Goal: Browse casually: Explore the website without a specific task or goal

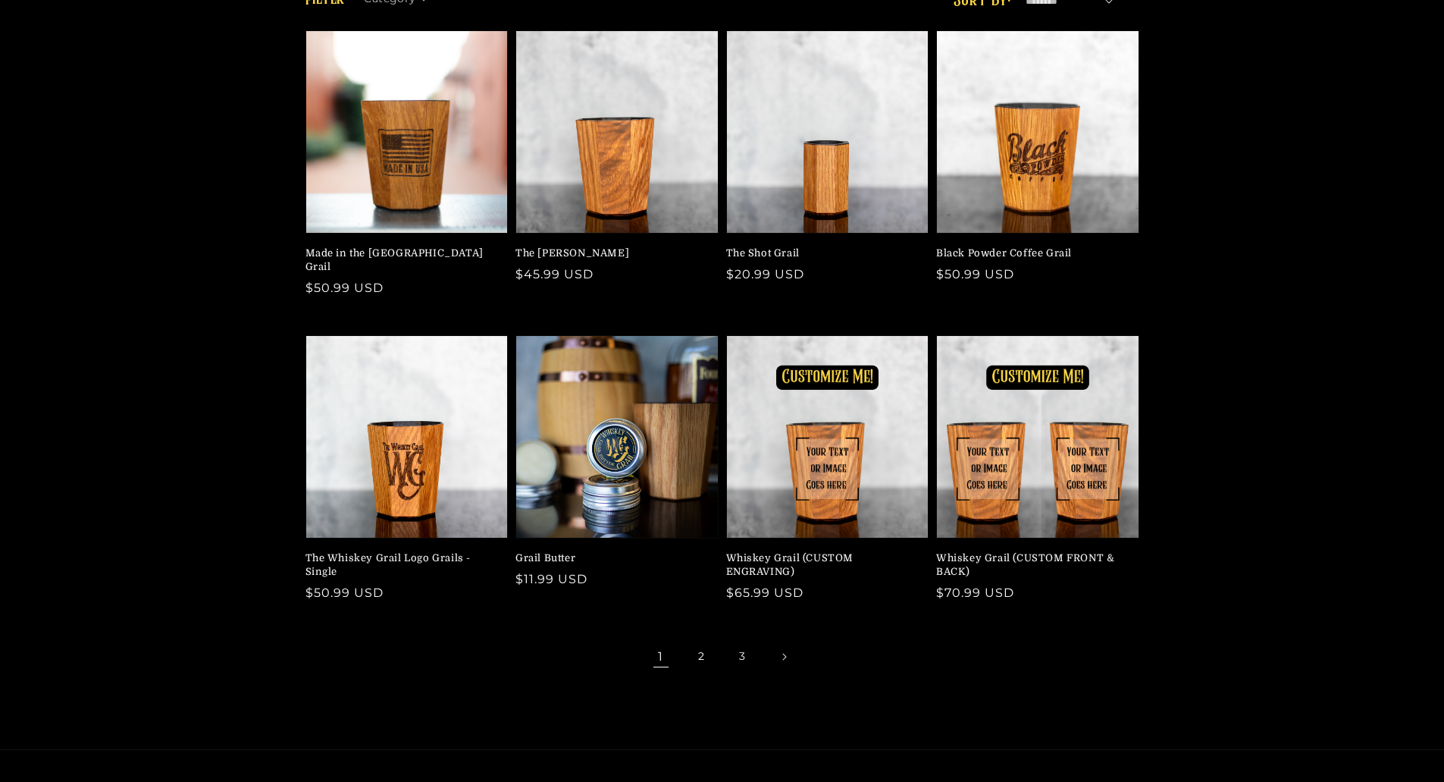
scroll to position [379, 0]
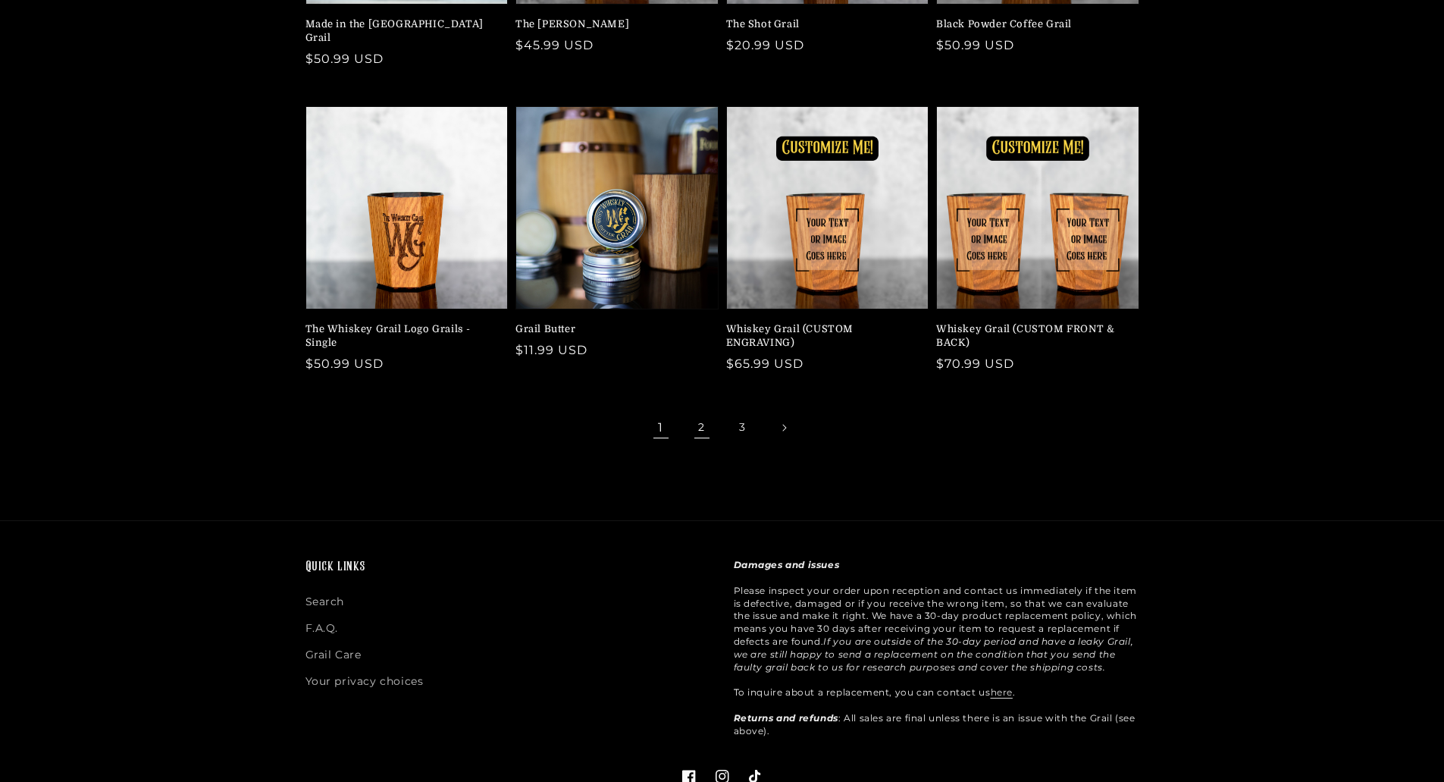
click at [701, 420] on link "2" at bounding box center [701, 427] width 33 height 33
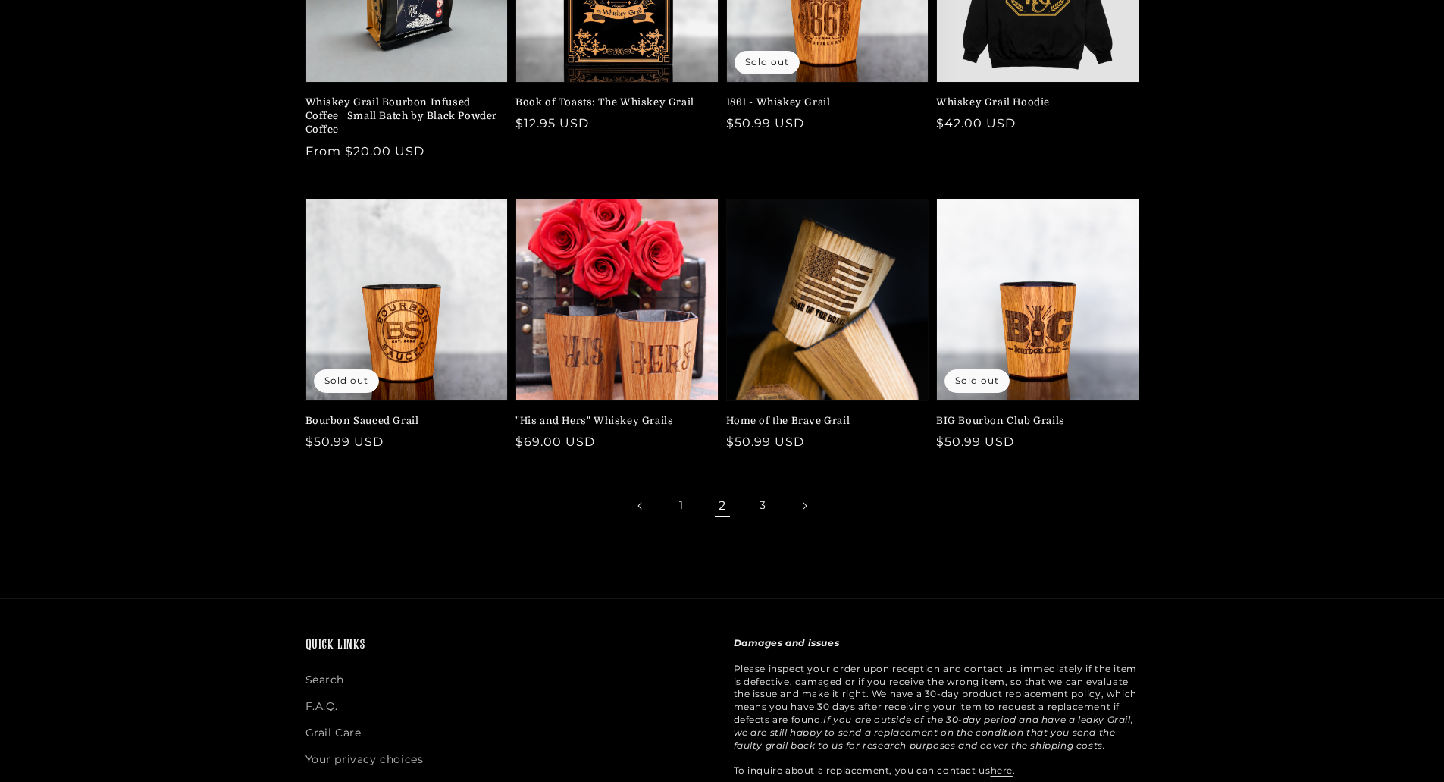
scroll to position [303, 0]
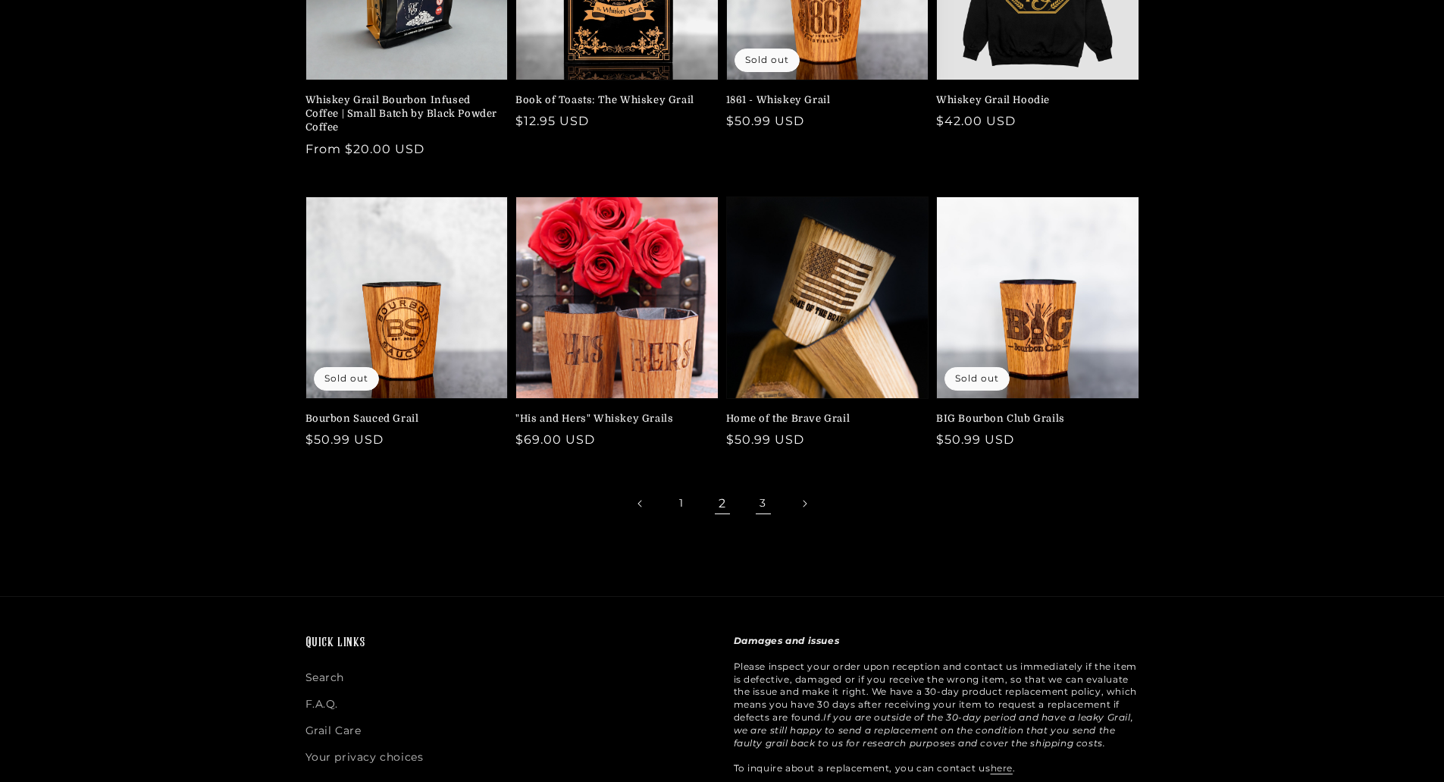
click at [759, 506] on link "3" at bounding box center [763, 503] width 33 height 33
